Goal: Task Accomplishment & Management: Manage account settings

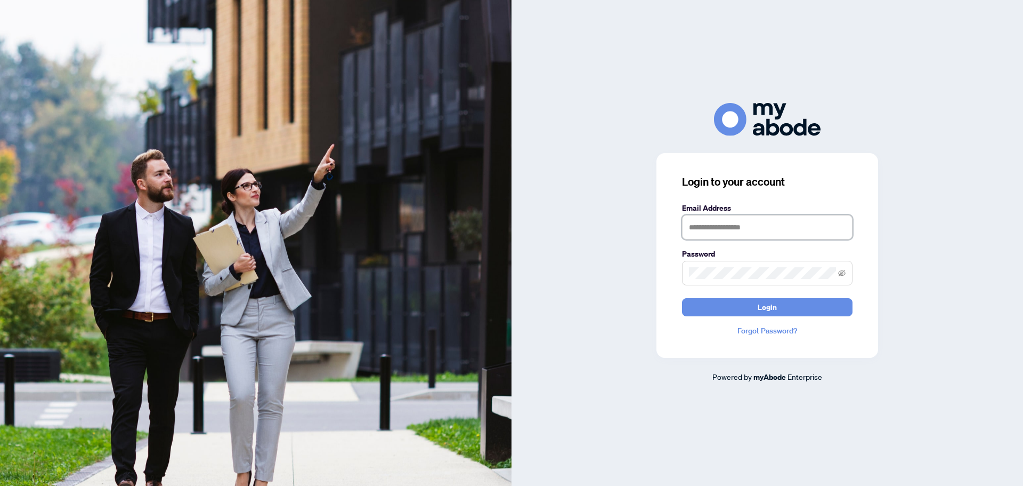
click at [751, 229] on input "text" at bounding box center [767, 227] width 171 height 25
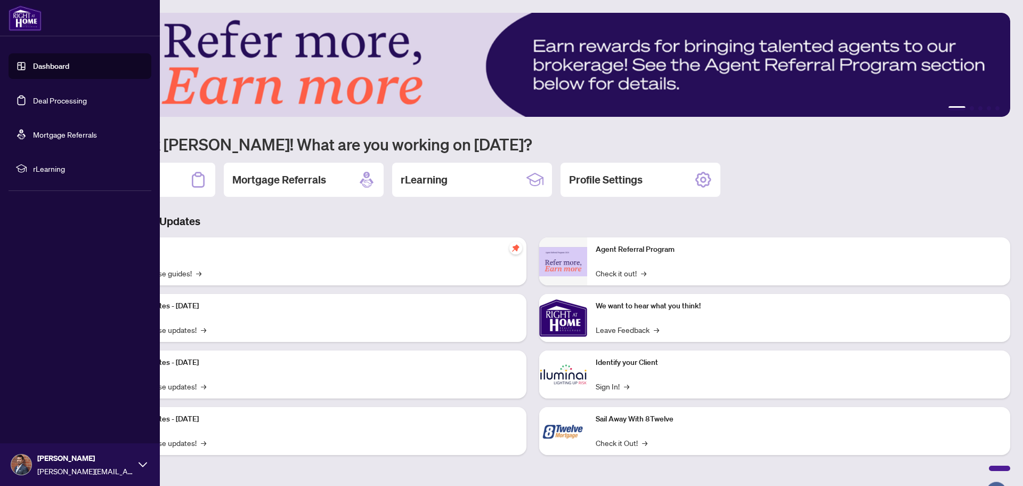
click at [33, 64] on link "Dashboard" at bounding box center [51, 66] width 36 height 10
click at [63, 63] on link "Dashboard" at bounding box center [51, 66] width 36 height 10
click at [59, 71] on link "Dashboard" at bounding box center [51, 66] width 36 height 10
click at [69, 66] on link "Dashboard" at bounding box center [51, 66] width 36 height 10
click at [59, 105] on link "Deal Processing" at bounding box center [60, 100] width 54 height 10
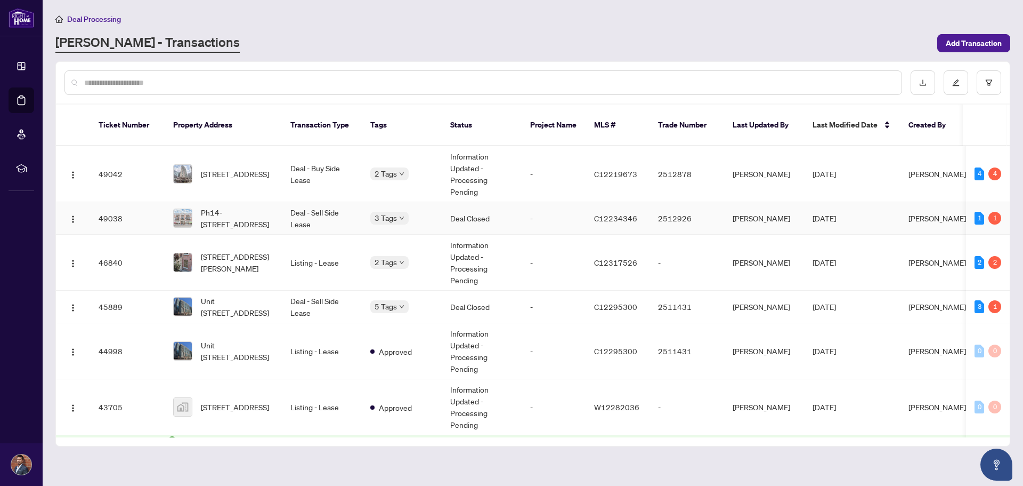
click at [245, 209] on span "Ph14-[STREET_ADDRESS]" at bounding box center [237, 217] width 72 height 23
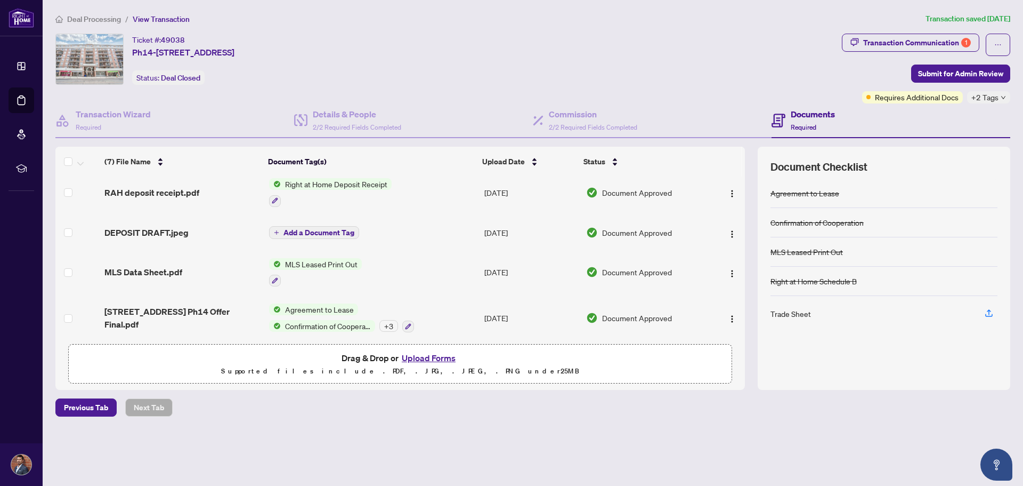
scroll to position [107, 0]
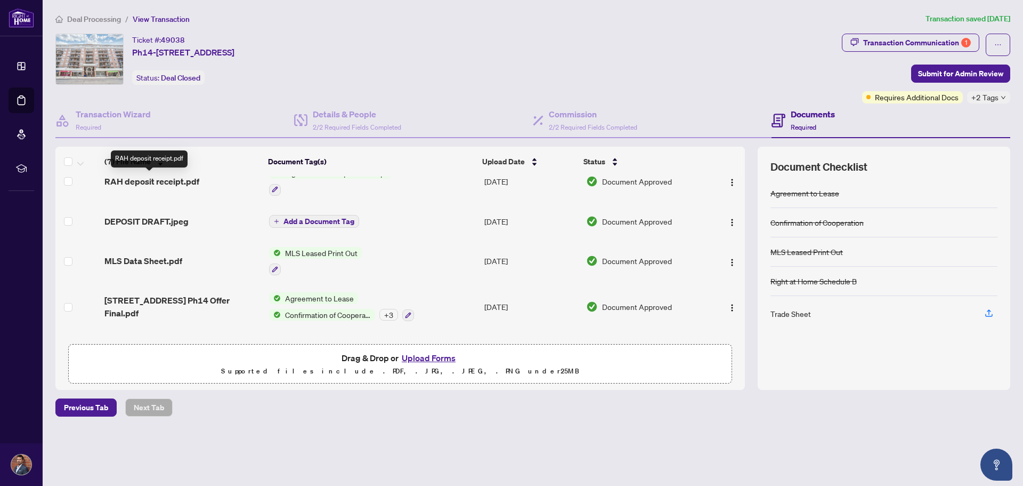
click at [193, 183] on span "RAH deposit receipt.pdf" at bounding box center [151, 181] width 95 height 13
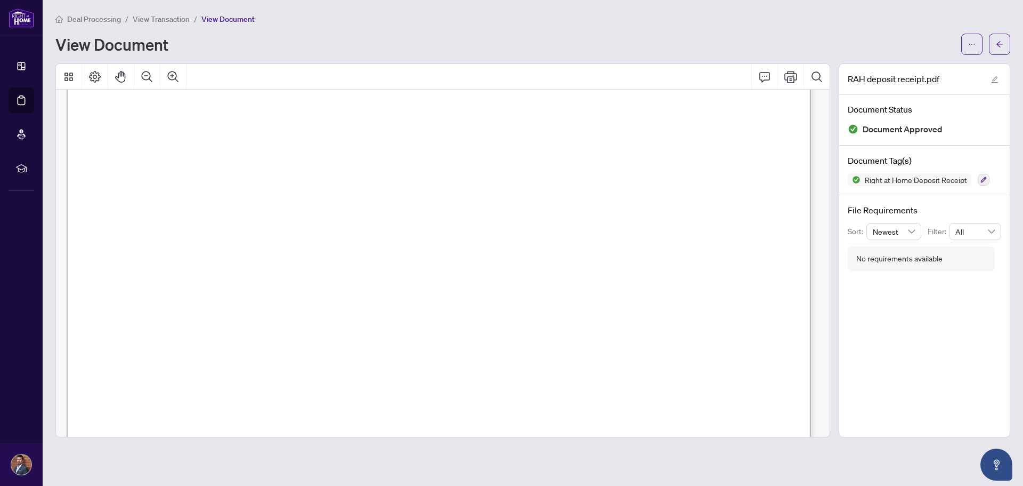
scroll to position [638, 0]
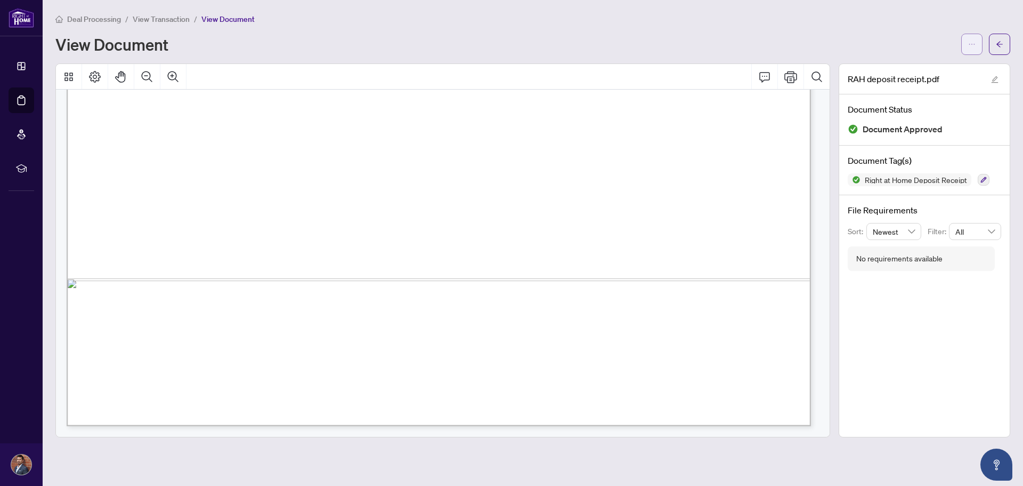
click at [970, 41] on icon "ellipsis" at bounding box center [972, 44] width 7 height 7
click at [937, 68] on span "Download" at bounding box center [933, 67] width 81 height 12
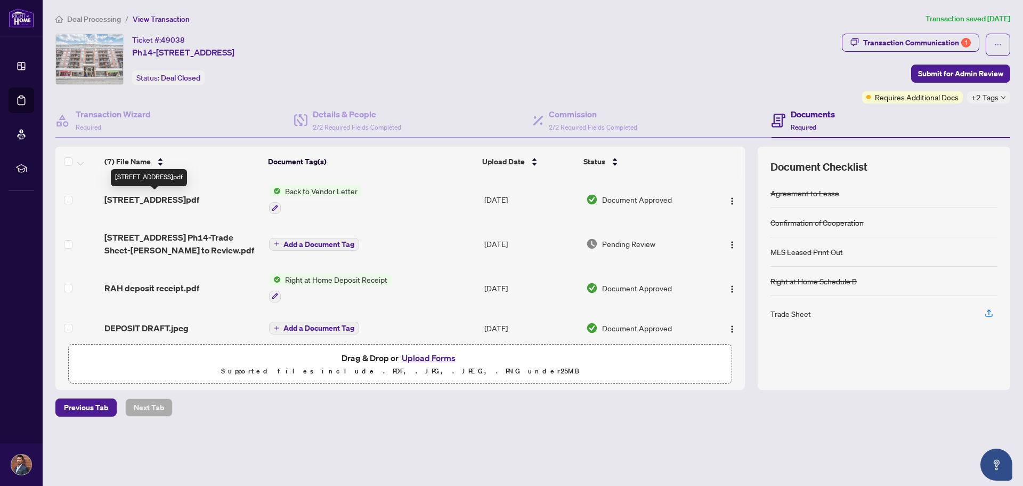
click at [173, 200] on span "[STREET_ADDRESS]pdf" at bounding box center [151, 199] width 95 height 13
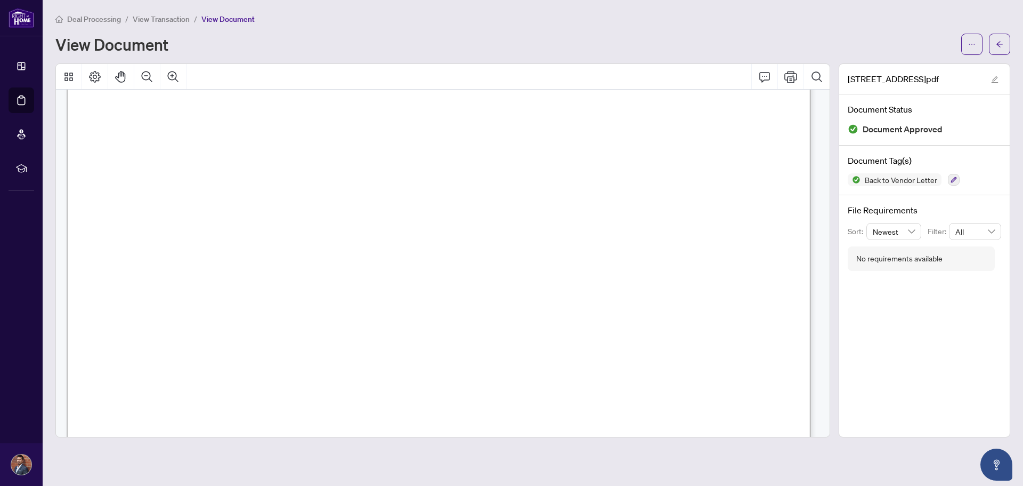
scroll to position [265, 0]
click at [975, 45] on icon "ellipsis" at bounding box center [972, 44] width 7 height 7
click at [941, 68] on span "Download" at bounding box center [933, 67] width 81 height 12
click at [559, 52] on div "View Document" at bounding box center [532, 44] width 955 height 21
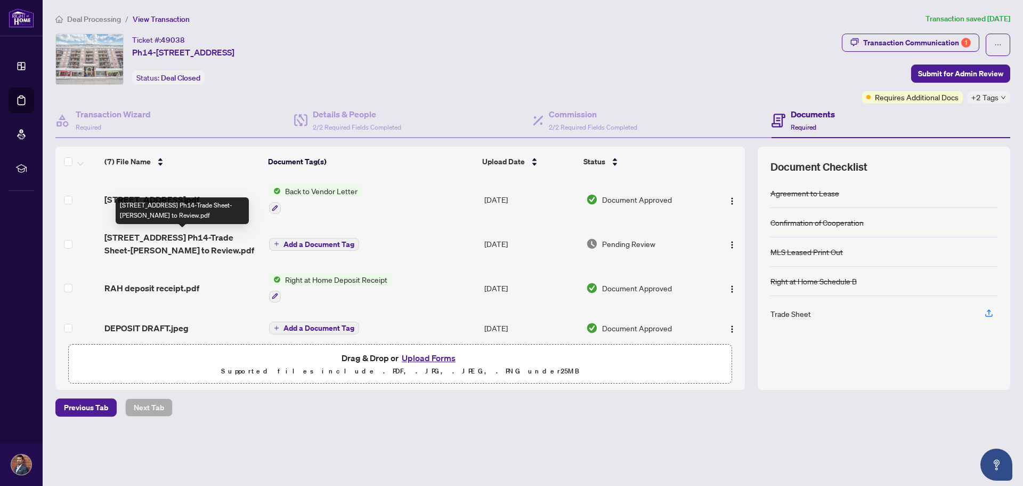
click at [223, 236] on span "[STREET_ADDRESS] Ph14-Trade Sheet-[PERSON_NAME] to Review.pdf" at bounding box center [182, 244] width 156 height 26
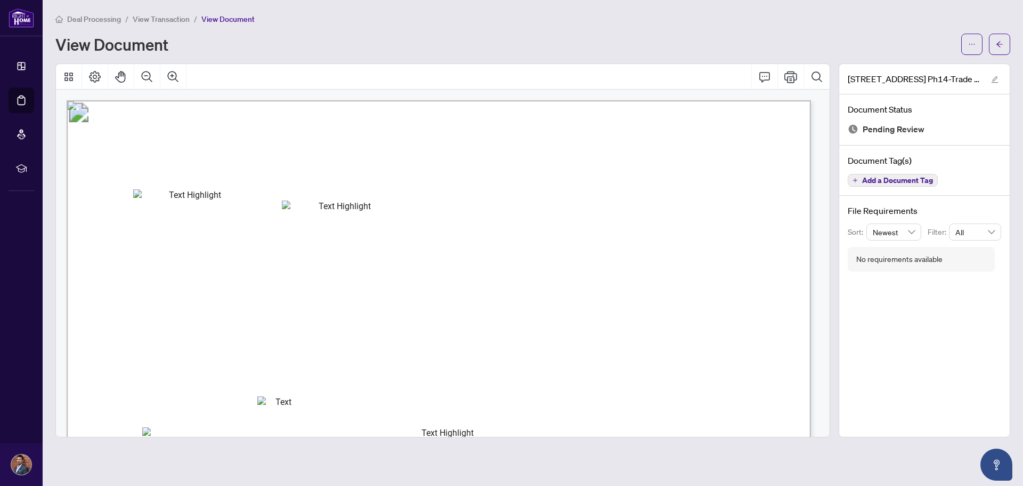
drag, startPoint x: 556, startPoint y: 166, endPoint x: 505, endPoint y: 190, distance: 56.0
click at [223, 166] on span "RESIDENTIAL" at bounding box center [191, 168] width 63 height 9
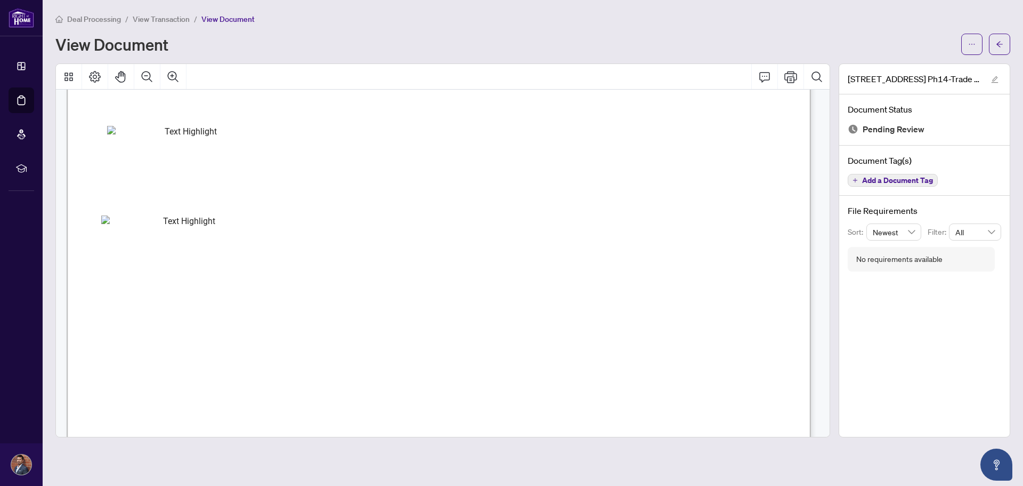
scroll to position [480, 0]
drag, startPoint x: 485, startPoint y: 59, endPoint x: 714, endPoint y: 1, distance: 236.5
click at [486, 59] on div "Deal Processing / View Transaction / View Document View Document [STREET_ADDRES…" at bounding box center [532, 225] width 955 height 424
click at [974, 43] on icon "ellipsis" at bounding box center [972, 44] width 7 height 7
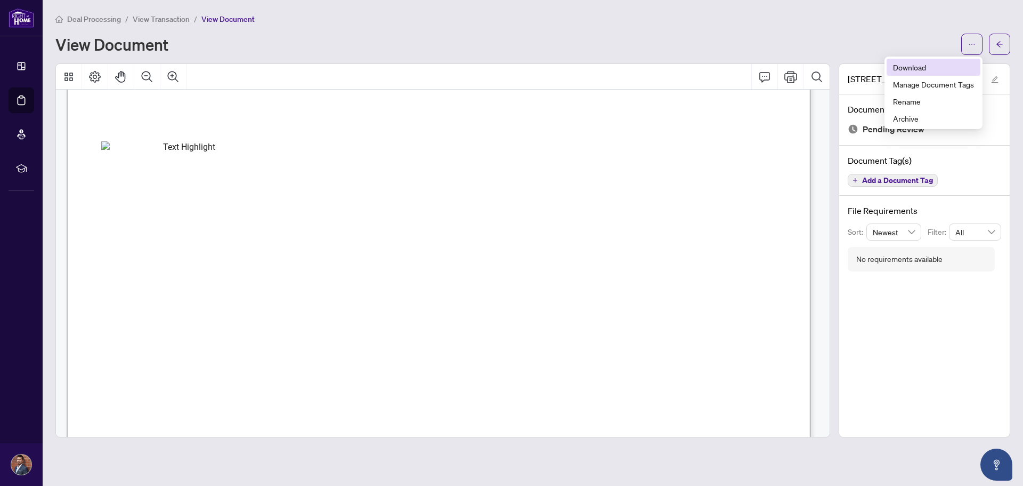
click at [946, 68] on span "Download" at bounding box center [933, 67] width 81 height 12
click at [991, 39] on button "button" at bounding box center [999, 44] width 21 height 21
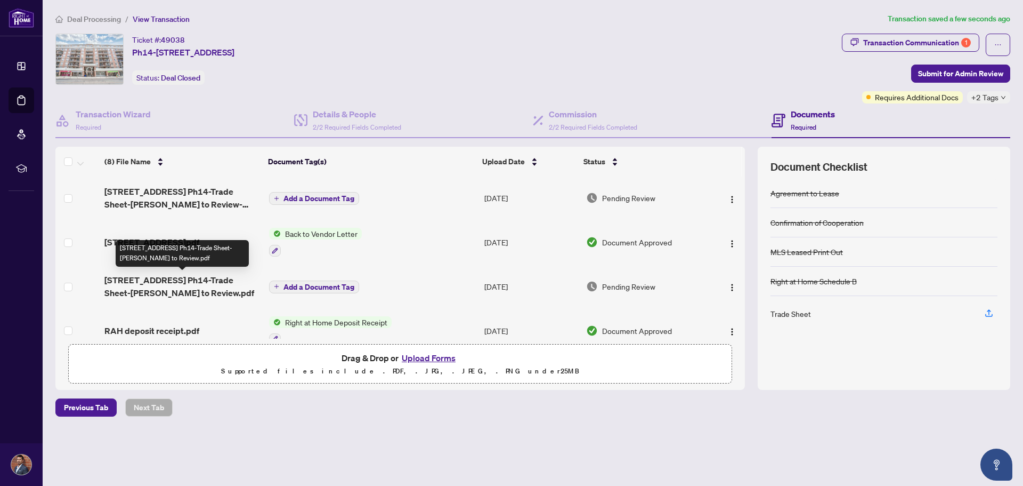
click at [174, 284] on span "[STREET_ADDRESS] Ph14-Trade Sheet-[PERSON_NAME] to Review.pdf" at bounding box center [182, 286] width 156 height 26
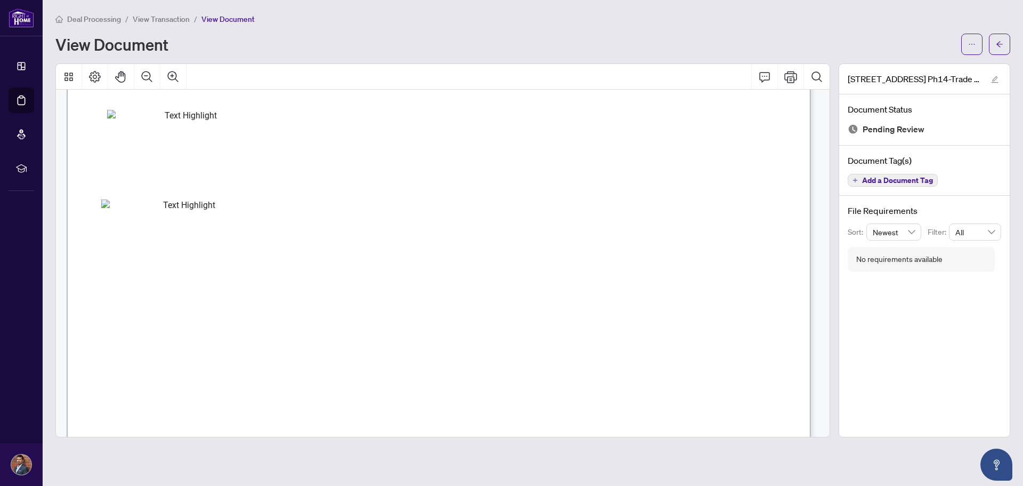
scroll to position [267, 0]
click at [1000, 41] on icon "arrow-left" at bounding box center [999, 44] width 7 height 7
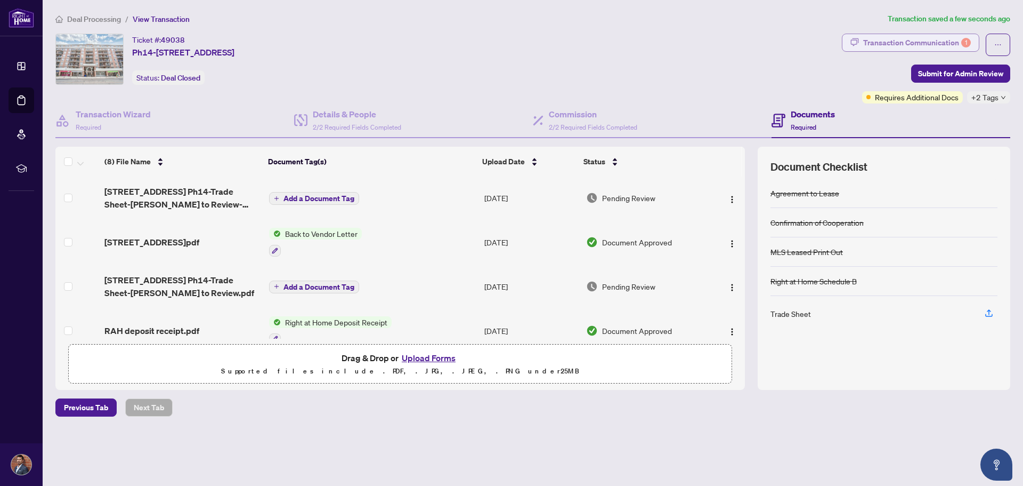
click at [930, 37] on div "Transaction Communication 1" at bounding box center [918, 42] width 108 height 17
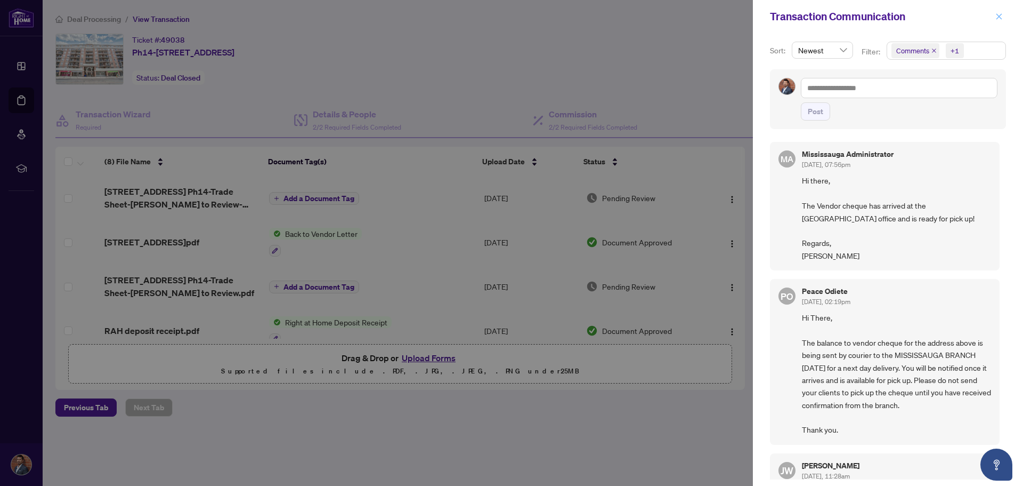
click at [1005, 12] on button "button" at bounding box center [1000, 16] width 14 height 13
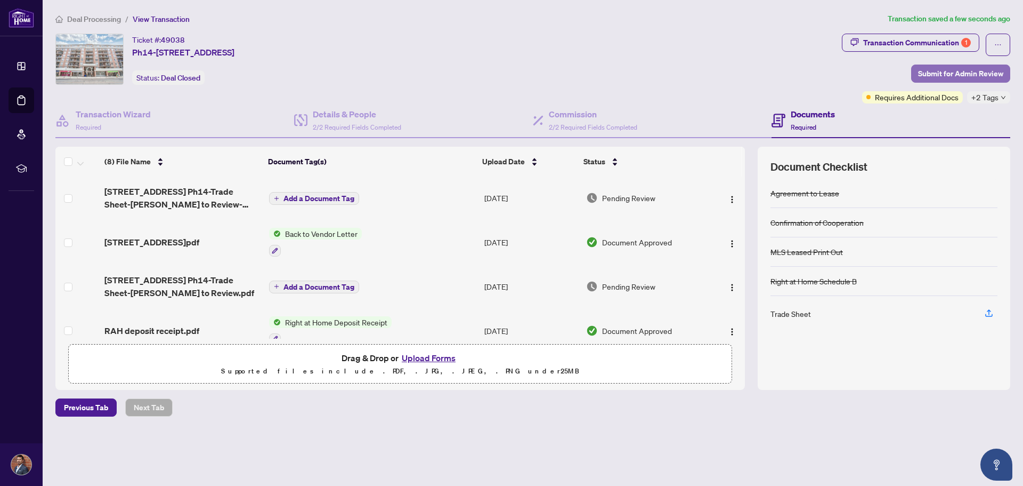
click at [964, 69] on span "Submit for Admin Review" at bounding box center [960, 73] width 85 height 17
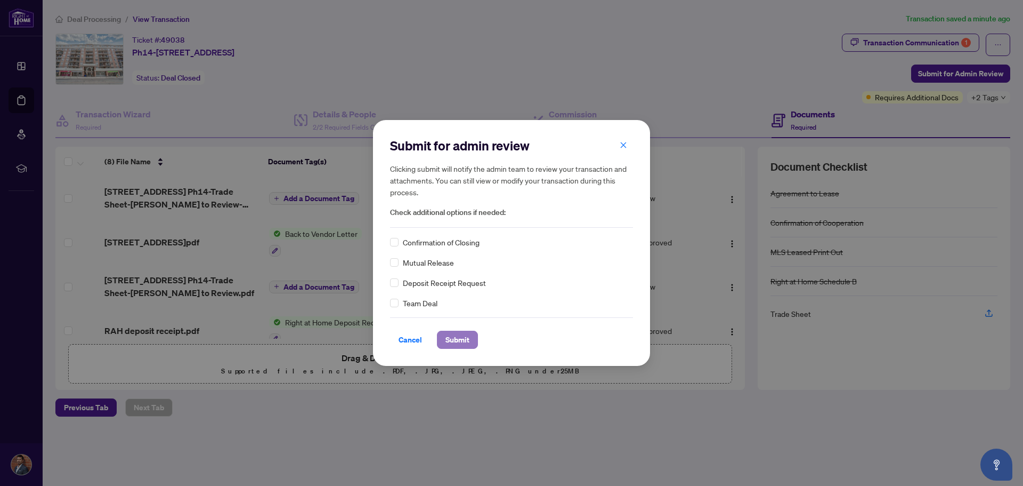
click at [451, 333] on span "Submit" at bounding box center [458, 339] width 24 height 17
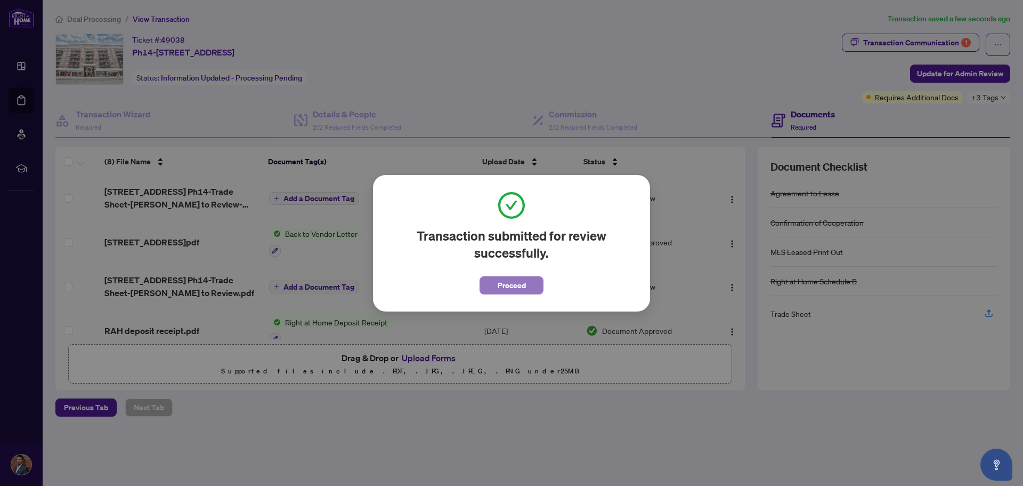
click at [519, 291] on span "Proceed" at bounding box center [512, 285] width 28 height 17
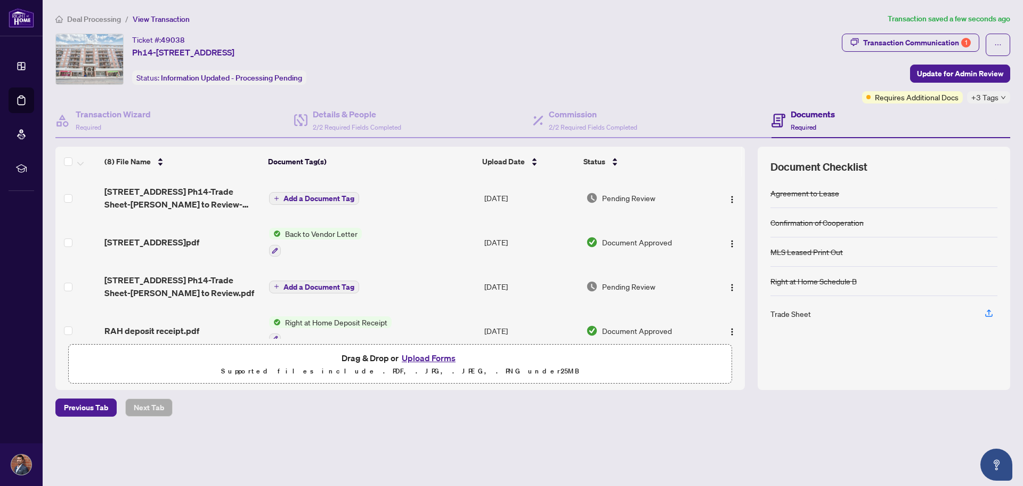
click at [93, 17] on span "Deal Processing" at bounding box center [94, 19] width 54 height 10
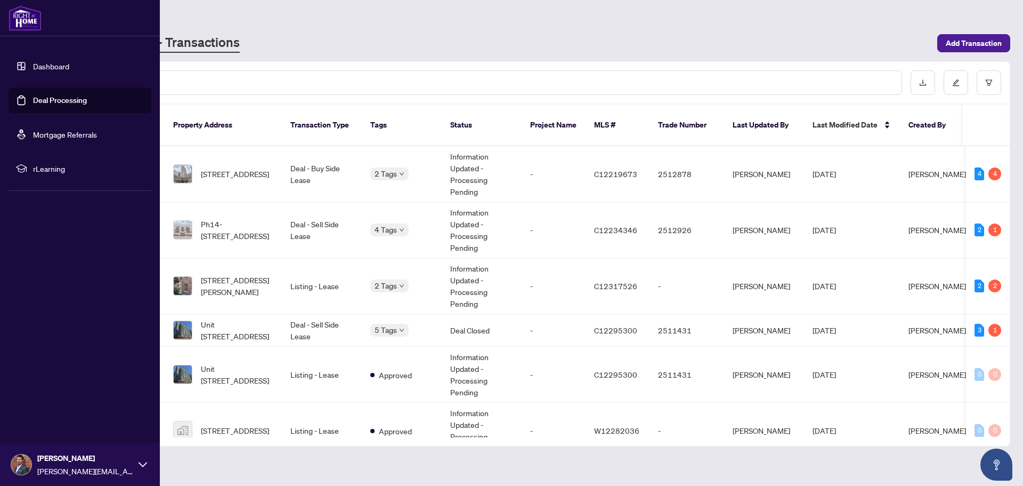
click at [66, 64] on link "Dashboard" at bounding box center [51, 66] width 36 height 10
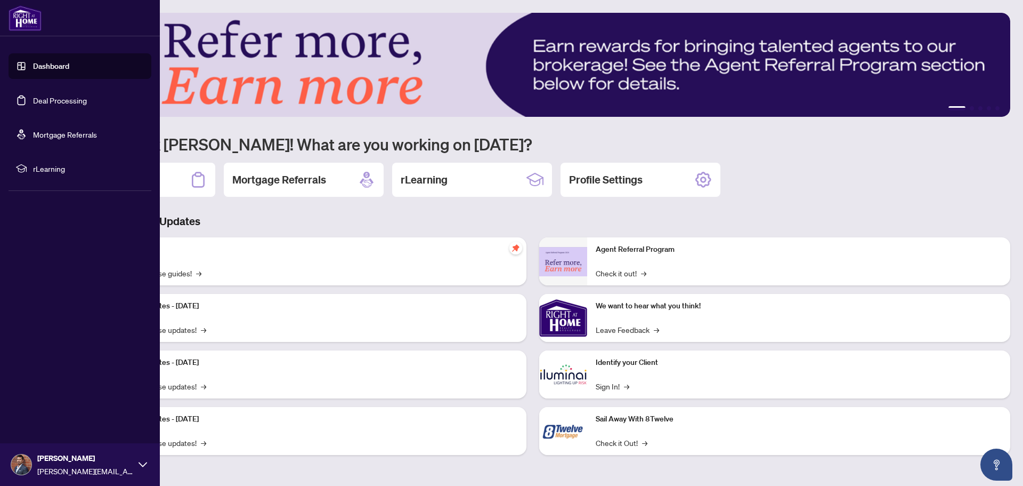
click at [68, 71] on link "Dashboard" at bounding box center [51, 66] width 36 height 10
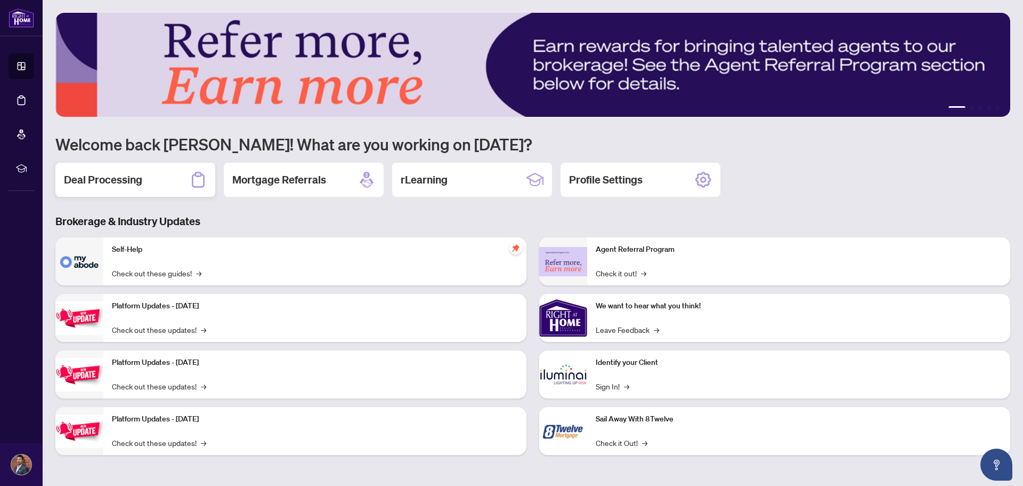
click at [134, 190] on div "Deal Processing" at bounding box center [135, 180] width 160 height 34
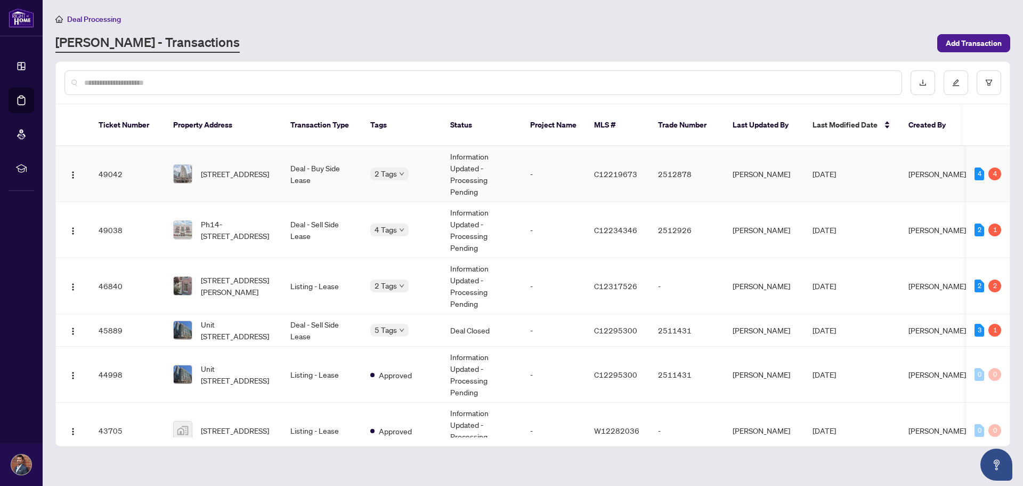
click at [335, 182] on td "Deal - Buy Side Lease" at bounding box center [322, 174] width 80 height 56
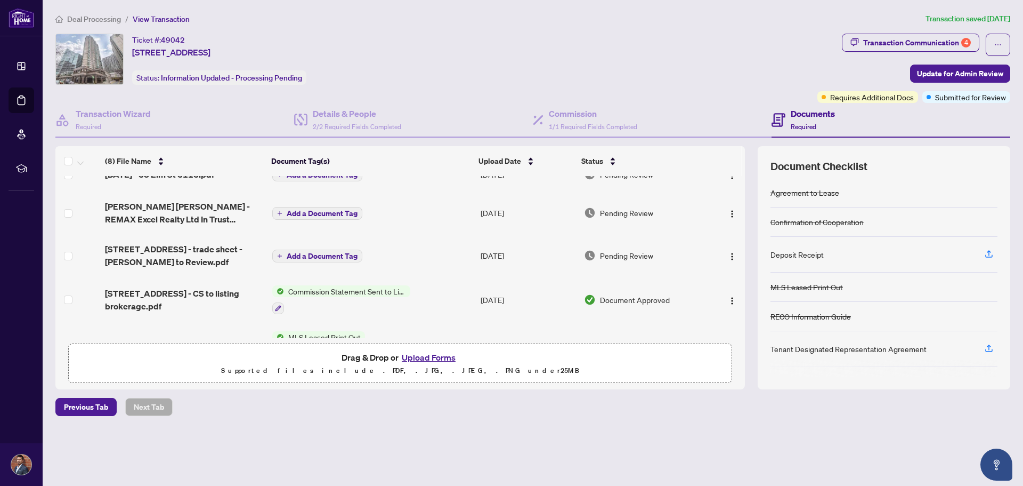
scroll to position [107, 0]
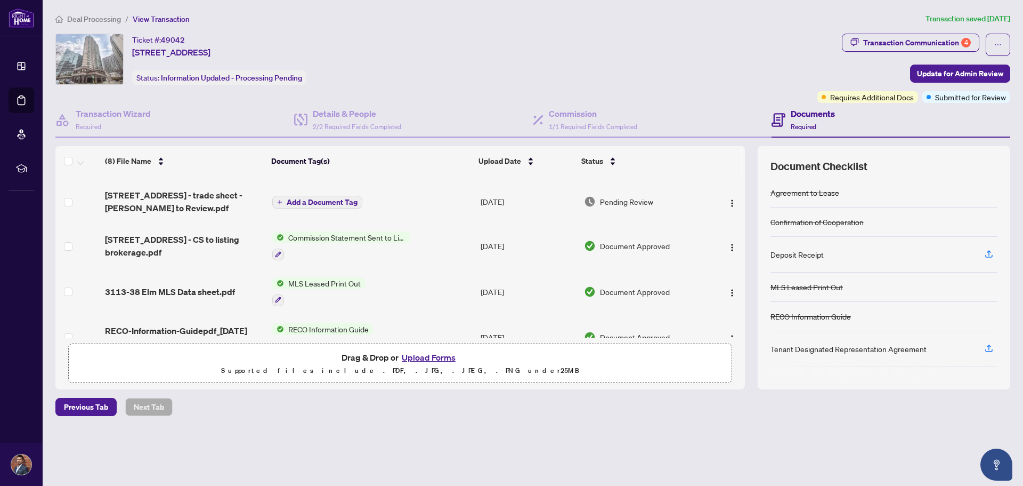
click at [180, 298] on span "3113-38 Elm MLS Data sheet.pdf" at bounding box center [170, 291] width 130 height 13
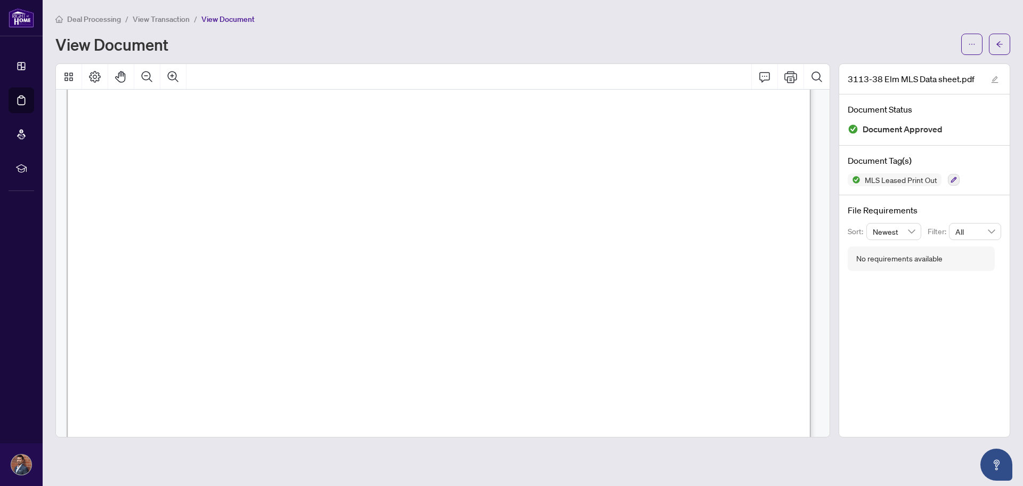
scroll to position [53, 0]
click at [81, 17] on span "Deal Processing" at bounding box center [94, 19] width 54 height 10
